Goal: Task Accomplishment & Management: Manage account settings

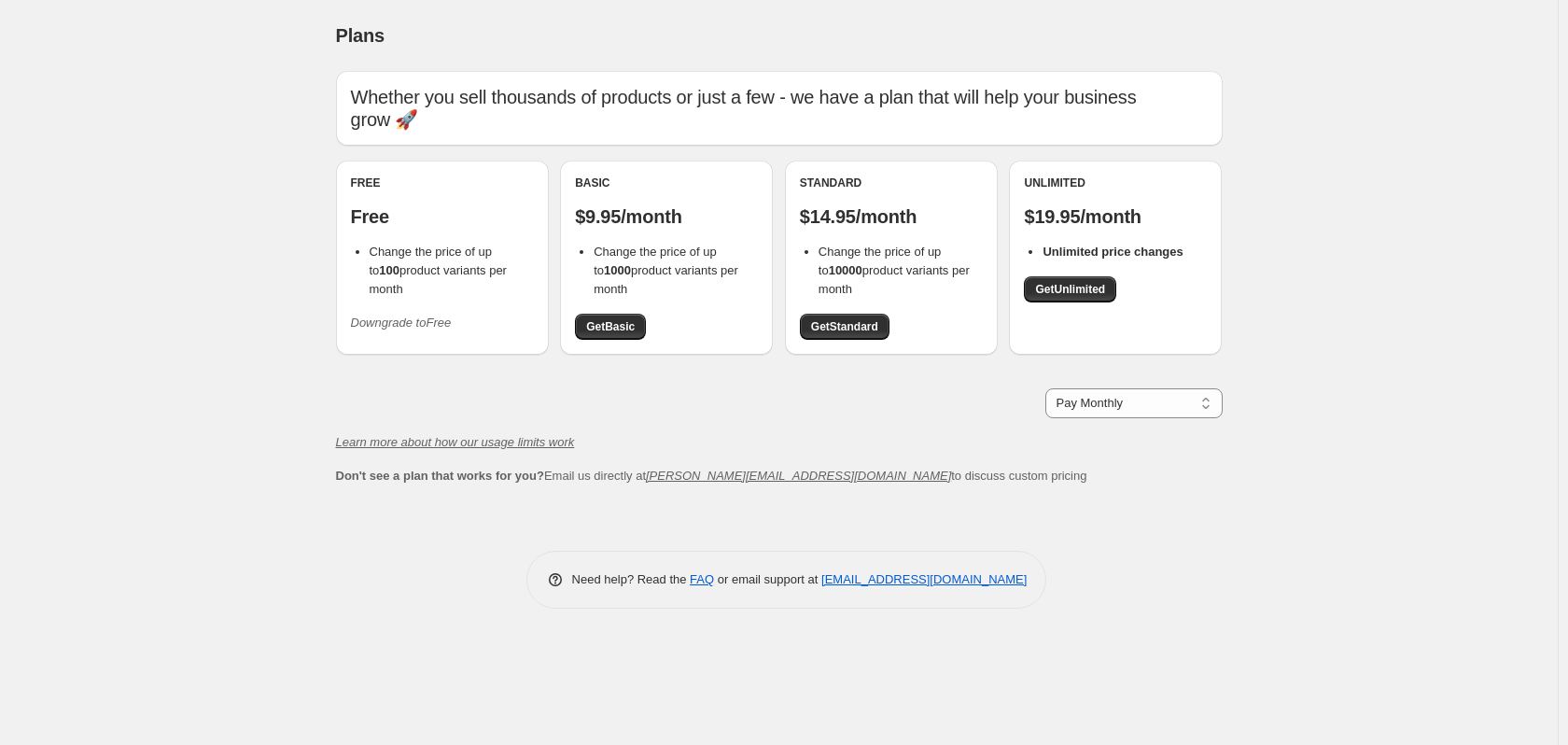
click at [460, 339] on div "Free Free Change the price of up to 100 product variants per month Downgrade to…" at bounding box center [442, 257] width 213 height 194
click at [362, 315] on icon "Downgrade to Free" at bounding box center [401, 322] width 101 height 14
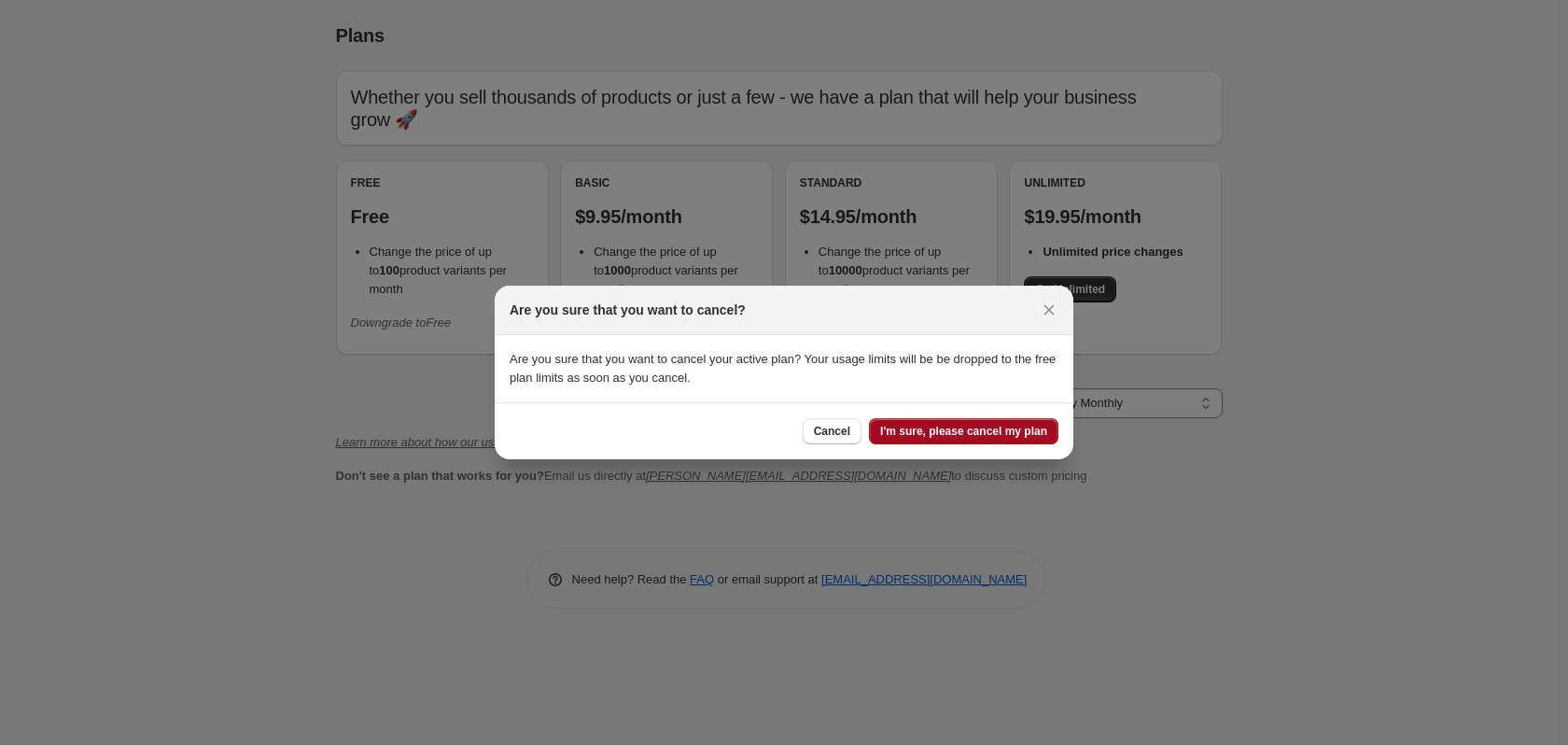
click at [957, 429] on span "I'm sure, please cancel my plan" at bounding box center [964, 432] width 167 height 15
